Goal: Transaction & Acquisition: Download file/media

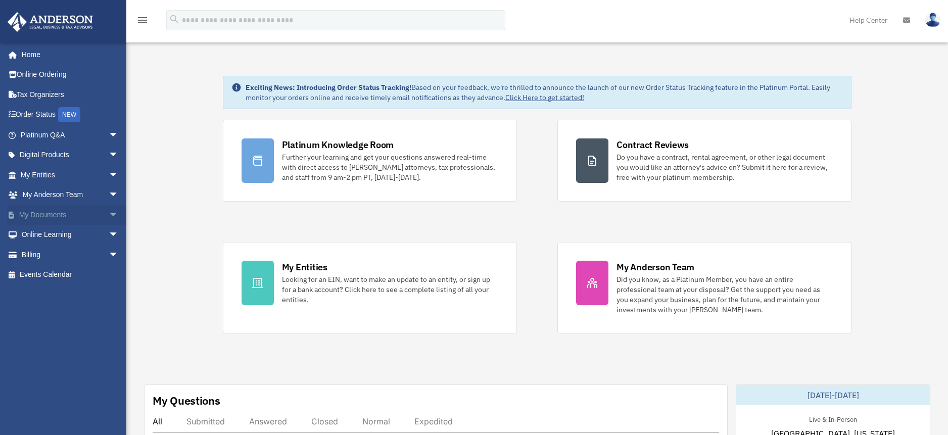
click at [109, 216] on span "arrow_drop_down" at bounding box center [119, 215] width 20 height 21
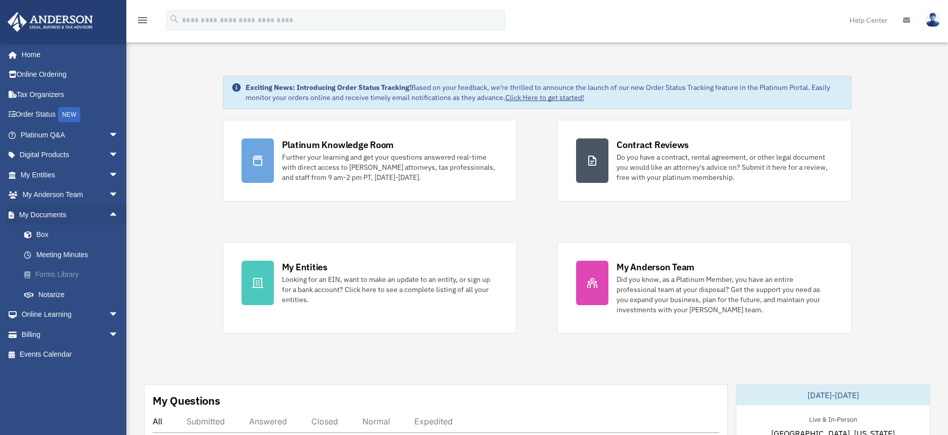
click at [67, 277] on link "Forms Library" at bounding box center [74, 275] width 120 height 20
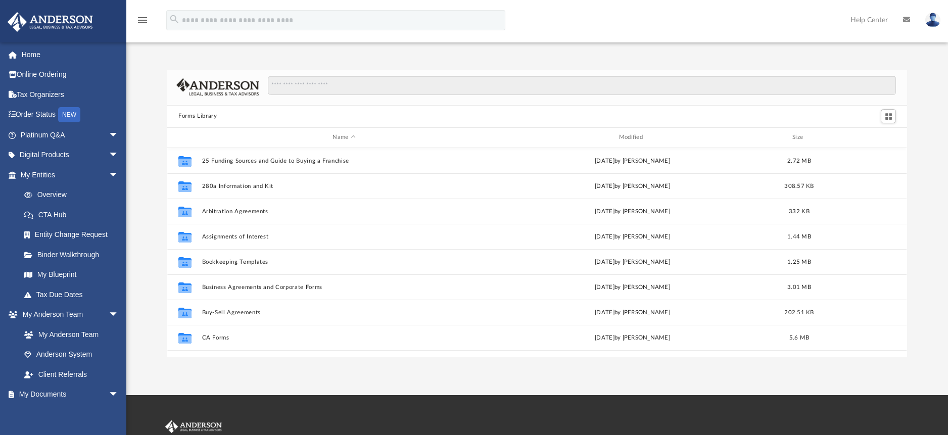
scroll to position [222, 732]
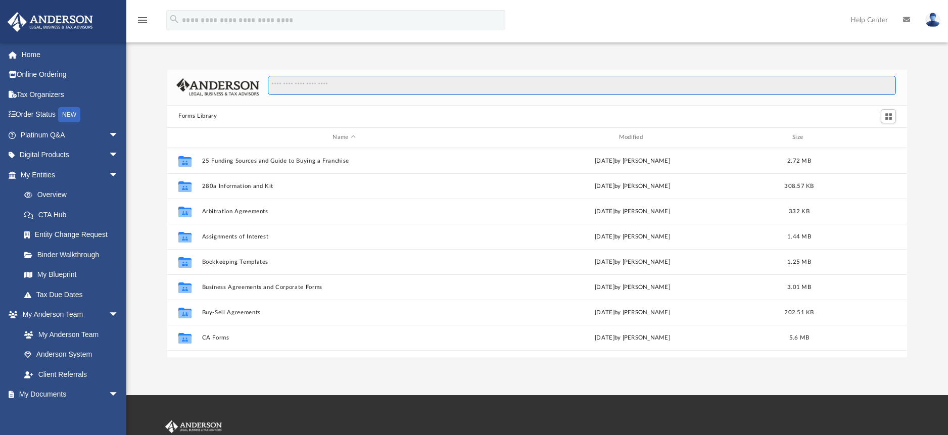
click at [317, 88] on input "Search files and folders" at bounding box center [582, 85] width 628 height 19
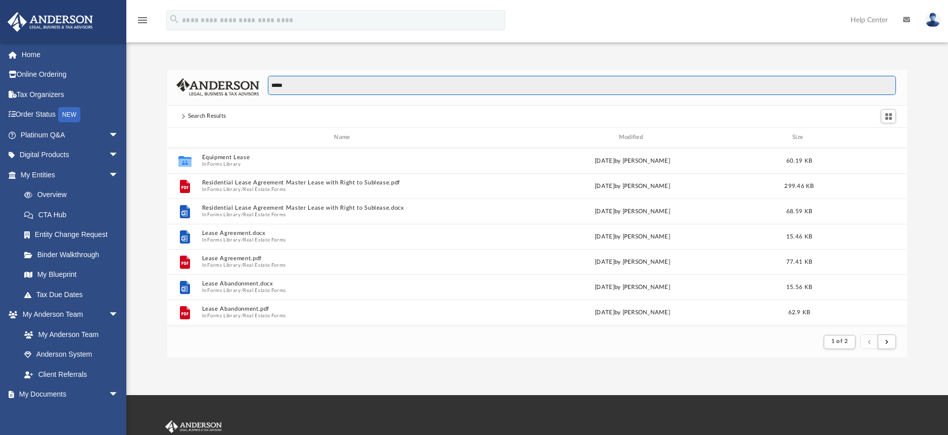
scroll to position [191, 732]
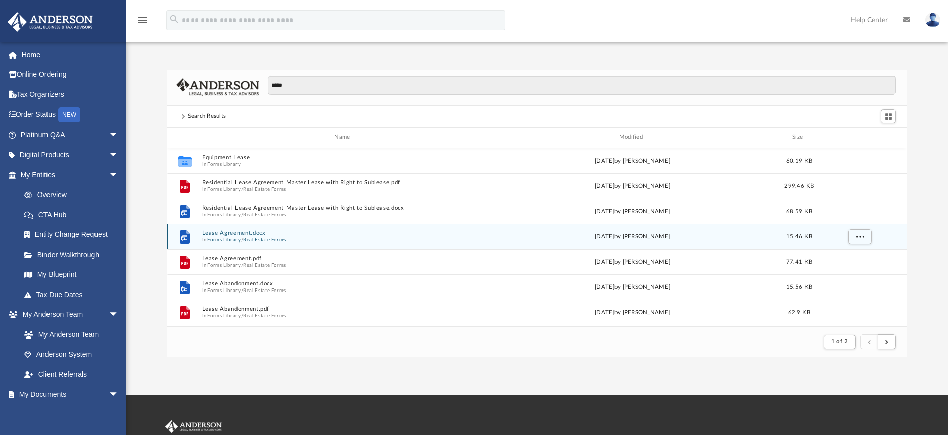
click at [255, 234] on button "Lease Agreement.docx" at bounding box center [344, 233] width 284 height 7
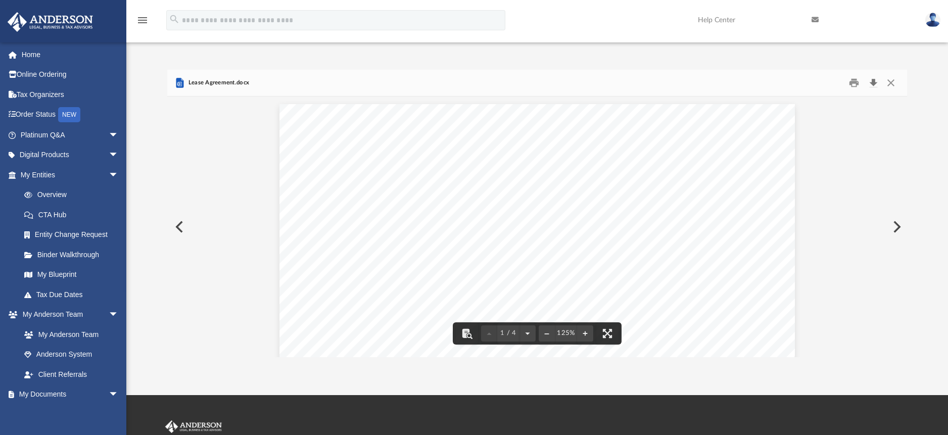
click at [869, 84] on button "Download" at bounding box center [873, 83] width 18 height 16
click at [895, 82] on button "Close" at bounding box center [891, 83] width 18 height 16
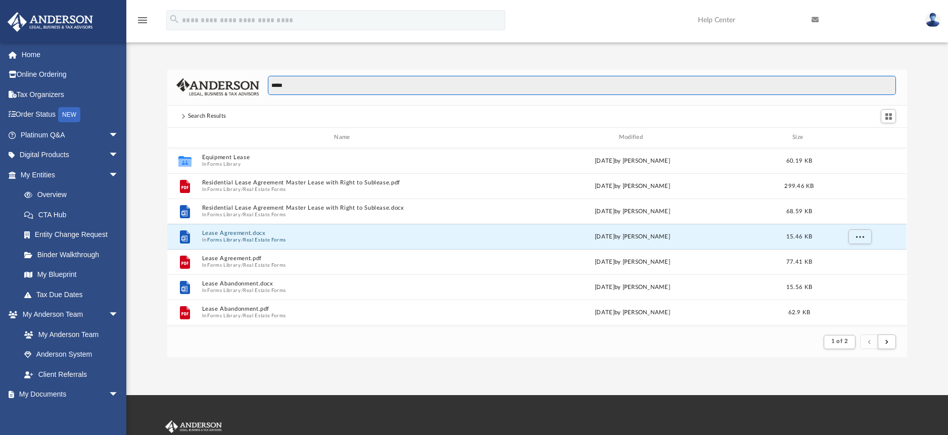
drag, startPoint x: 358, startPoint y: 83, endPoint x: 250, endPoint y: 81, distance: 108.1
click at [250, 81] on div "*****" at bounding box center [536, 88] width 739 height 36
type input "**********"
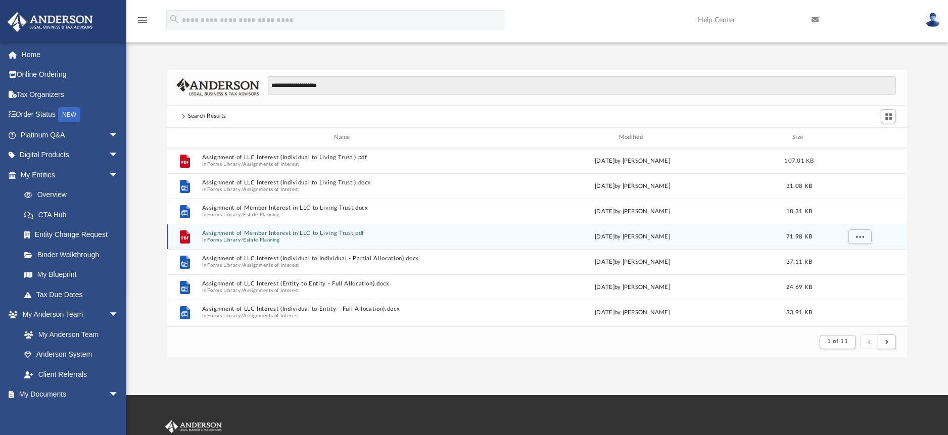
scroll to position [152, 0]
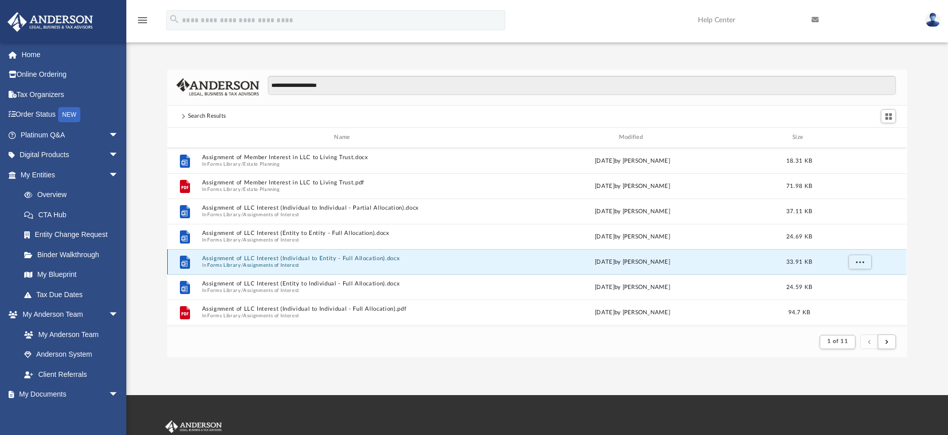
click at [262, 261] on button "Assignment of LLC Interest (Individual to Entity - Full Allocation).docx" at bounding box center [344, 258] width 284 height 7
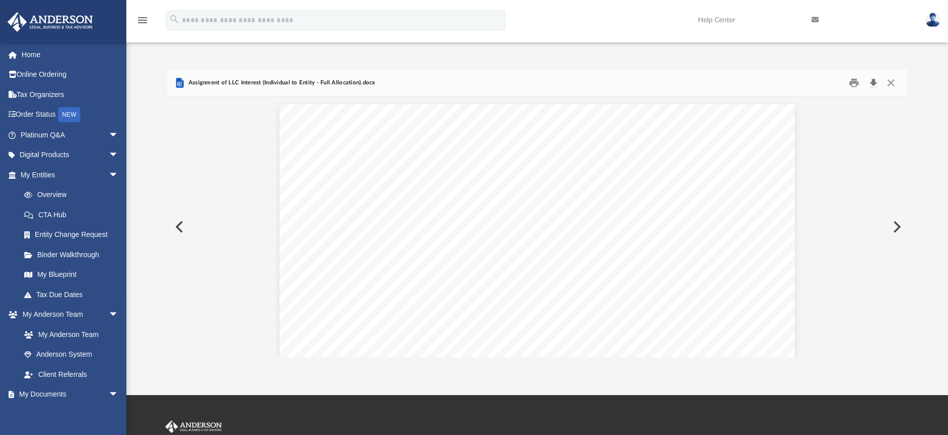
click at [875, 86] on button "Download" at bounding box center [873, 83] width 18 height 16
